Goal: Navigation & Orientation: Go to known website

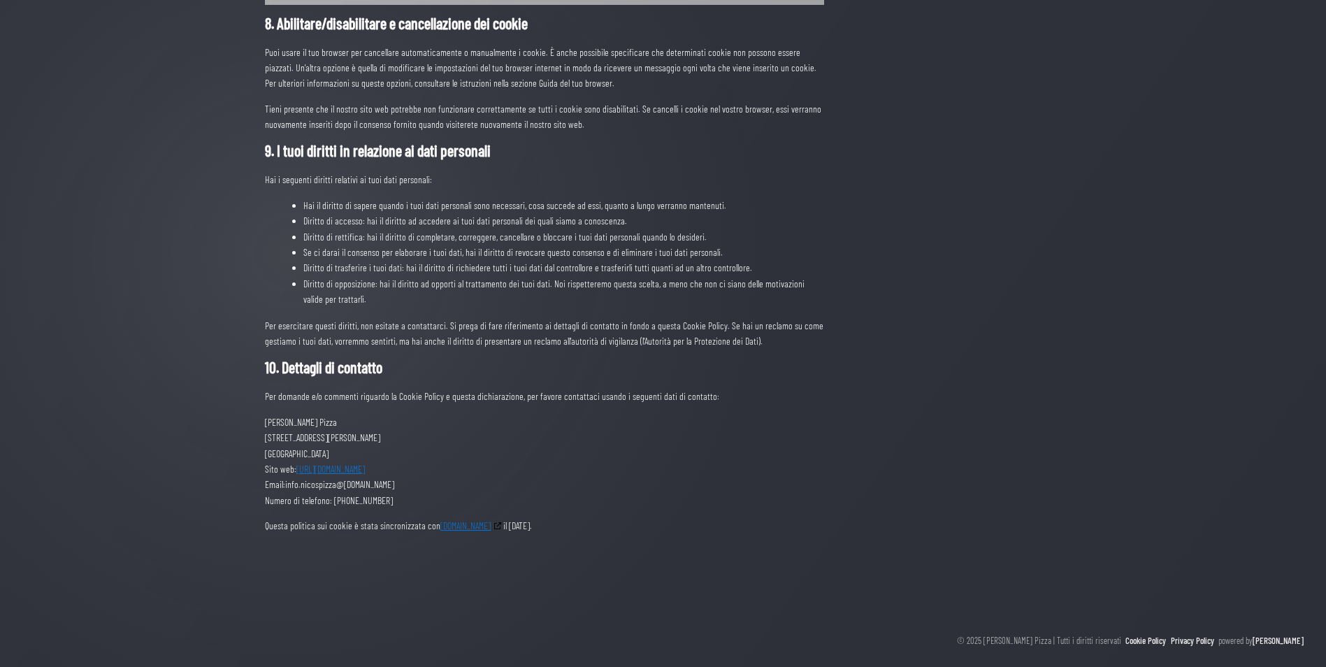
scroll to position [1144, 0]
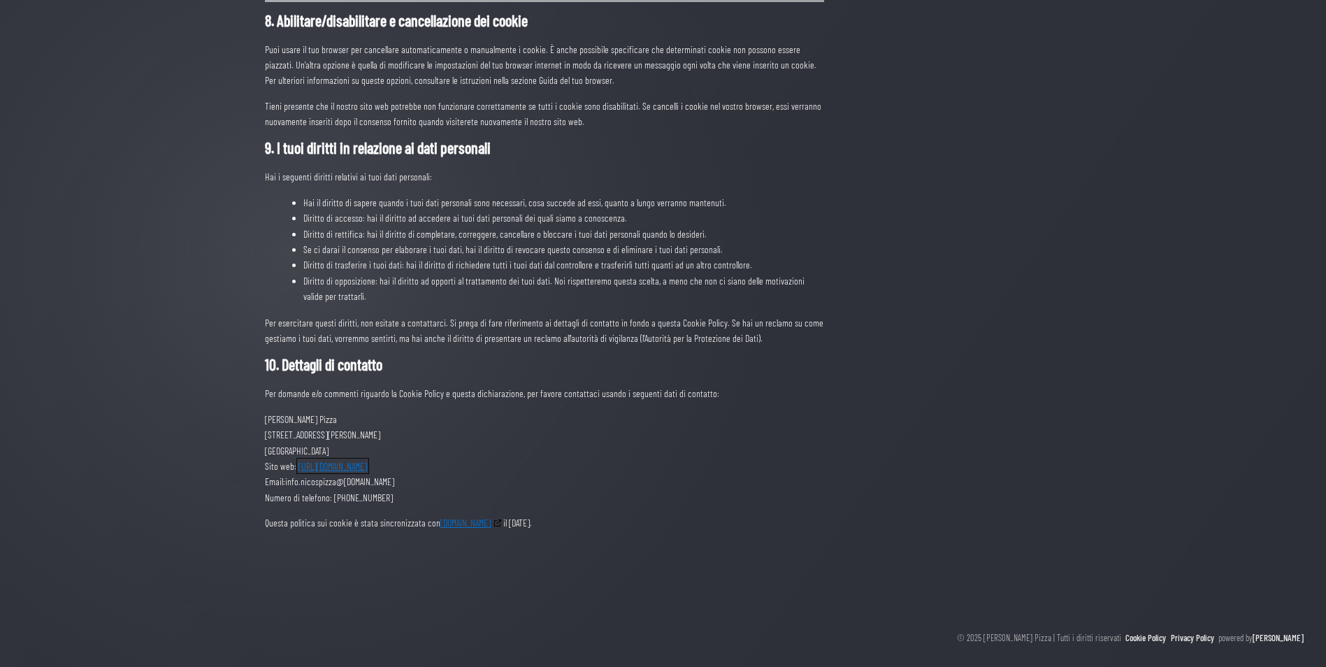
click at [308, 468] on link "https://nicospizza.it" at bounding box center [332, 466] width 73 height 16
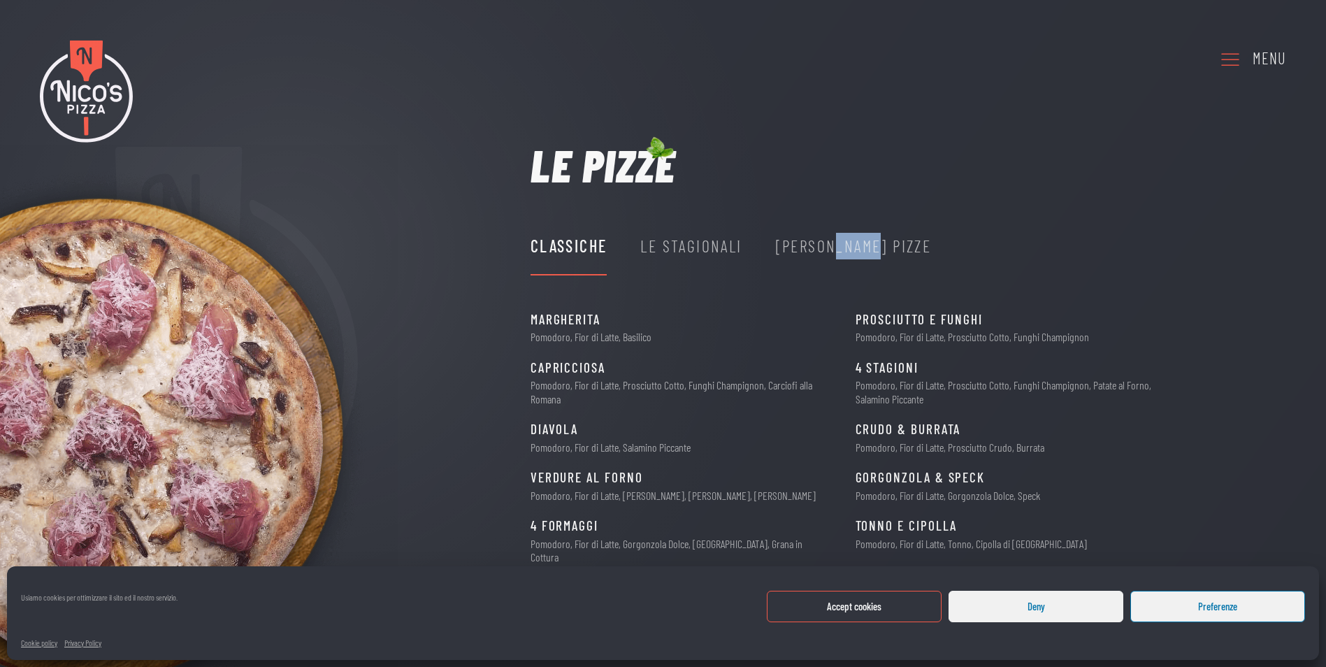
click at [820, 609] on button "Accept cookies" at bounding box center [854, 606] width 175 height 31
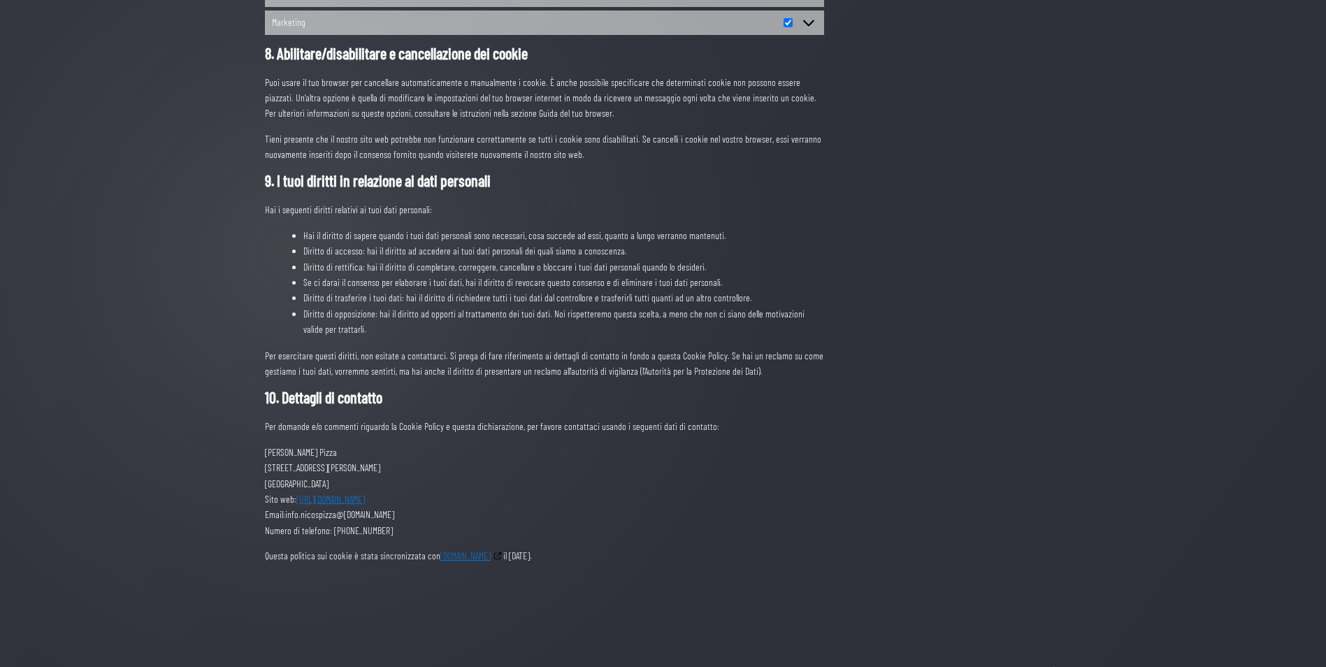
scroll to position [1119, 0]
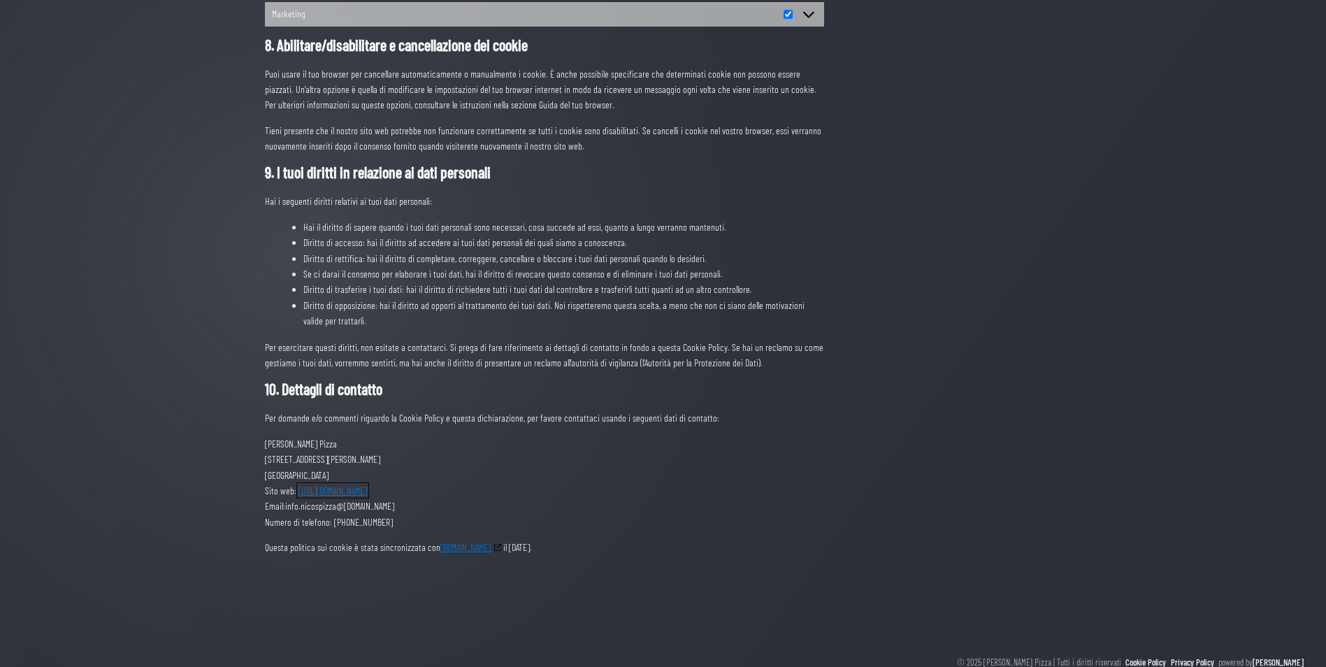
click at [334, 494] on link "https://nicospizza.it" at bounding box center [332, 490] width 73 height 16
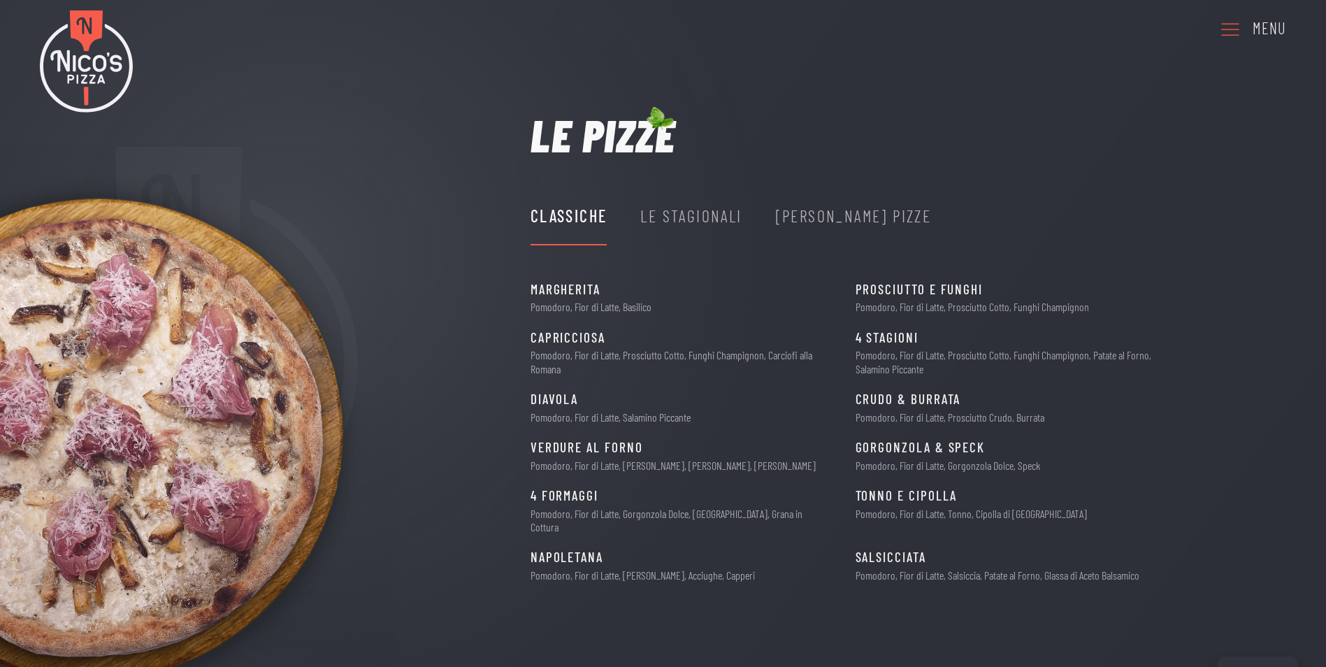
scroll to position [72, 0]
